Goal: Navigation & Orientation: Go to known website

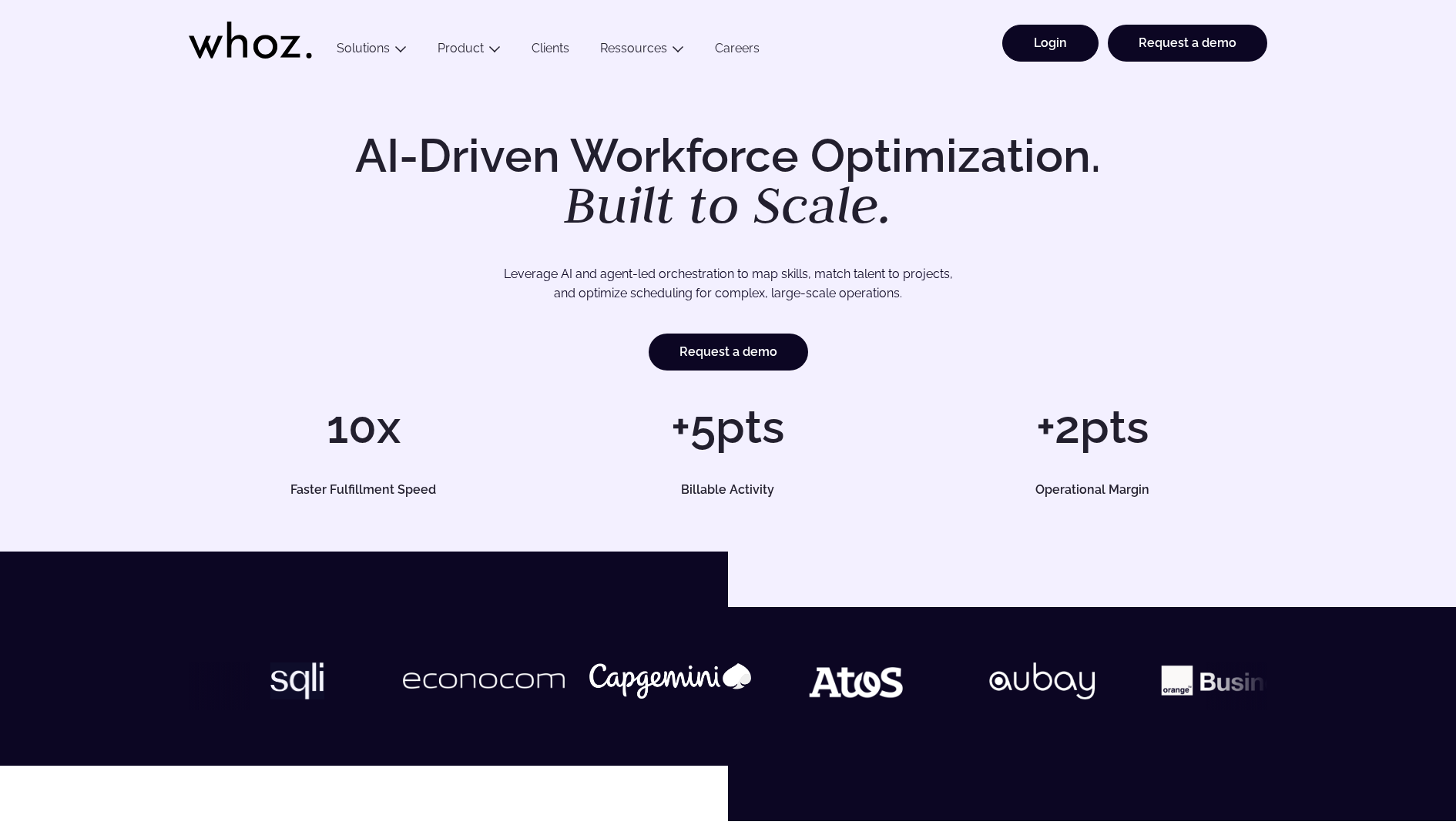
click at [1033, 49] on link "Login" at bounding box center [1050, 43] width 97 height 37
click at [1038, 34] on link "Login" at bounding box center [1050, 43] width 97 height 37
